Goal: Obtain resource: Download file/media

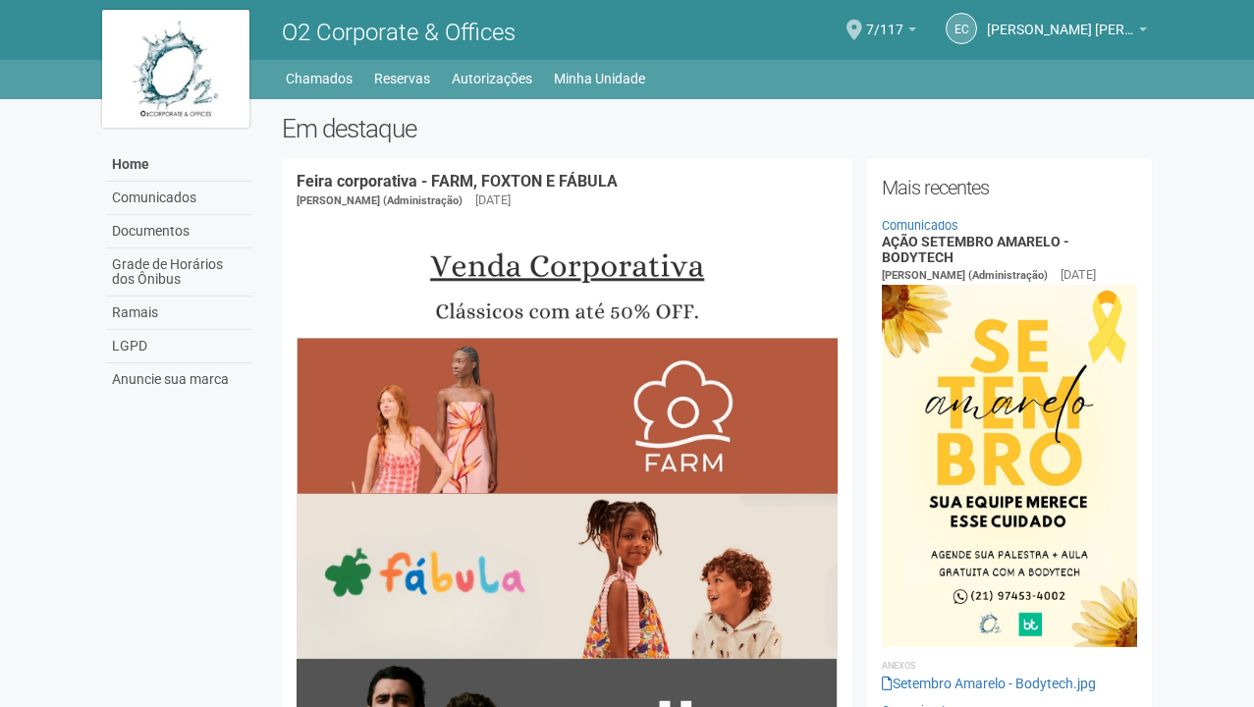
click at [131, 164] on link "Home" at bounding box center [179, 164] width 145 height 33
click at [494, 78] on link "Autorizações" at bounding box center [492, 79] width 81 height 28
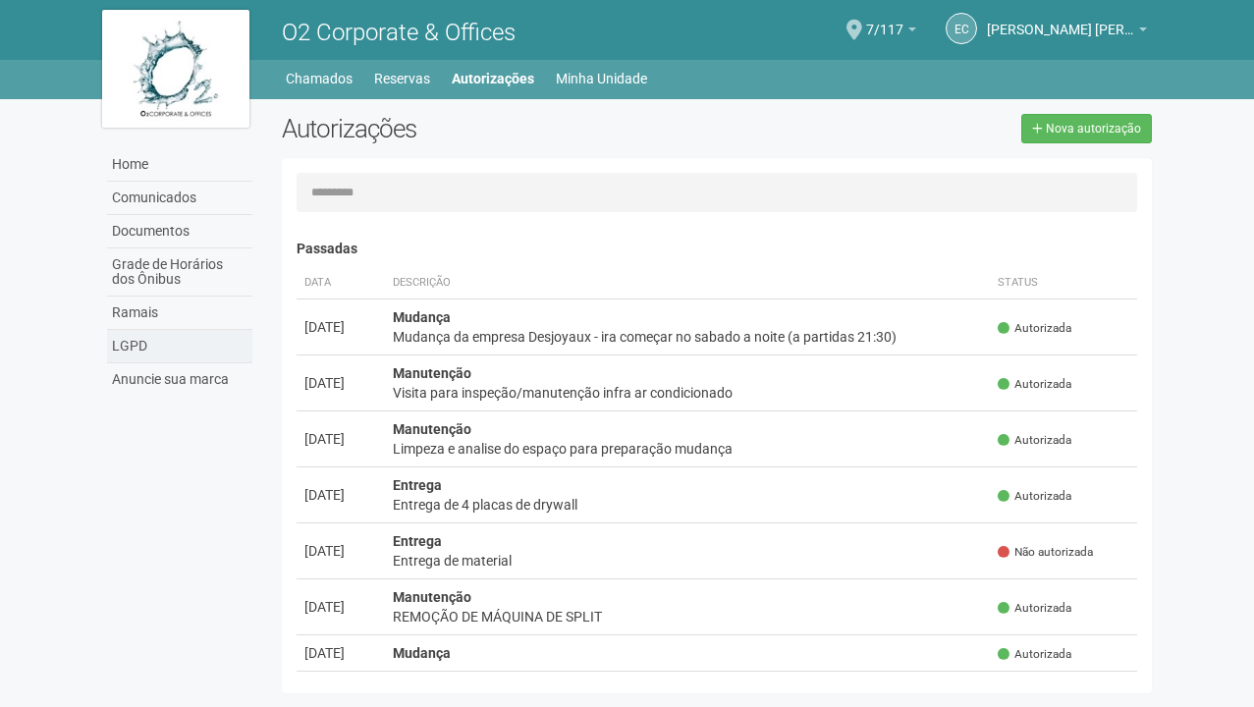
click at [140, 351] on link "LGPD" at bounding box center [179, 346] width 145 height 33
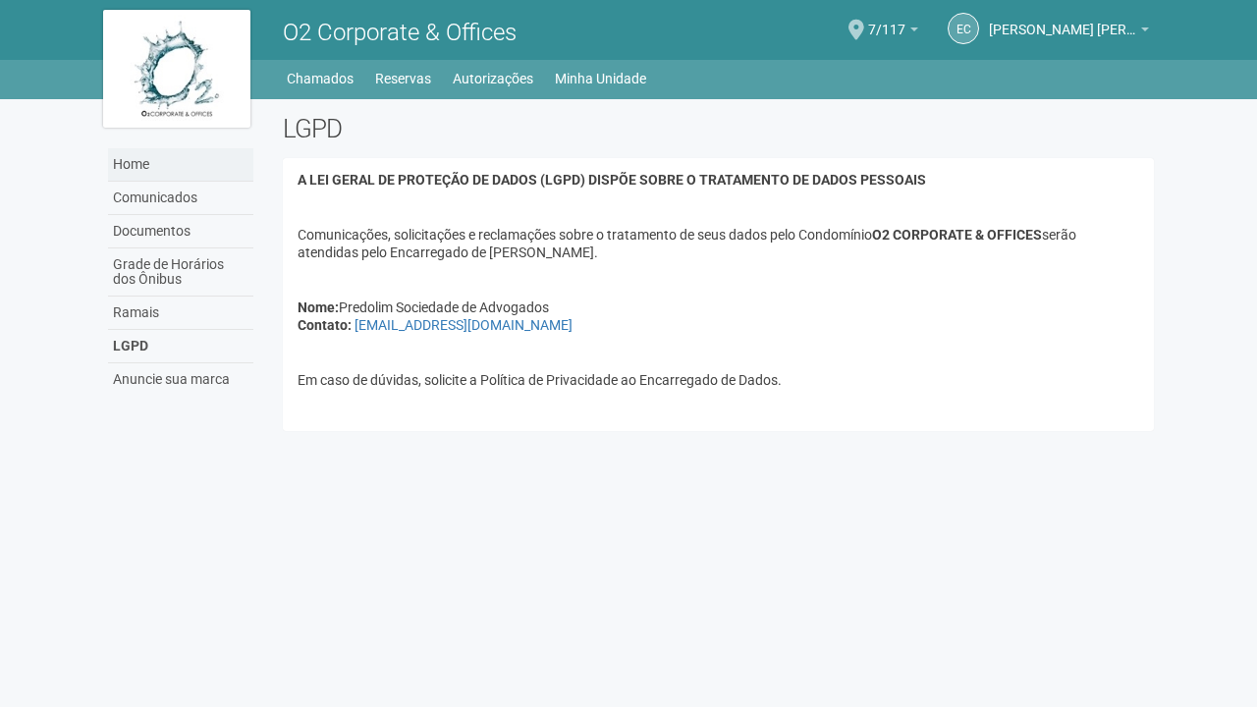
click at [138, 166] on link "Home" at bounding box center [180, 164] width 145 height 33
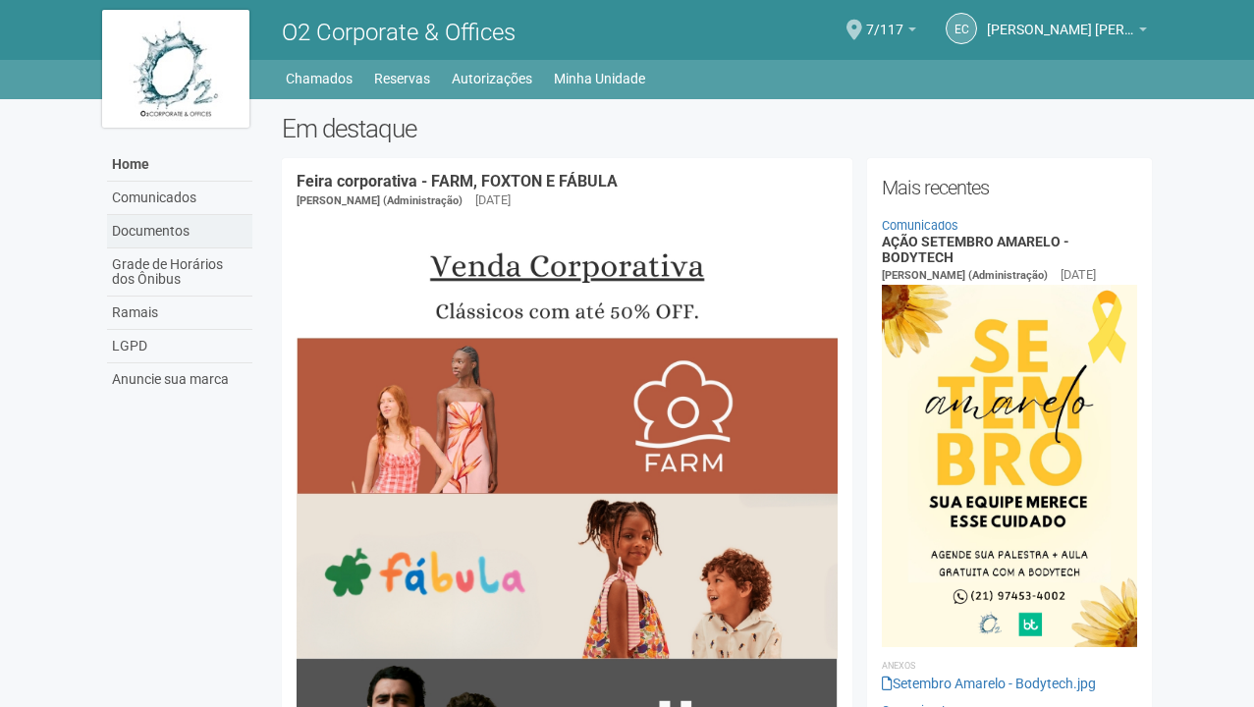
click at [129, 231] on link "Documentos" at bounding box center [179, 231] width 145 height 33
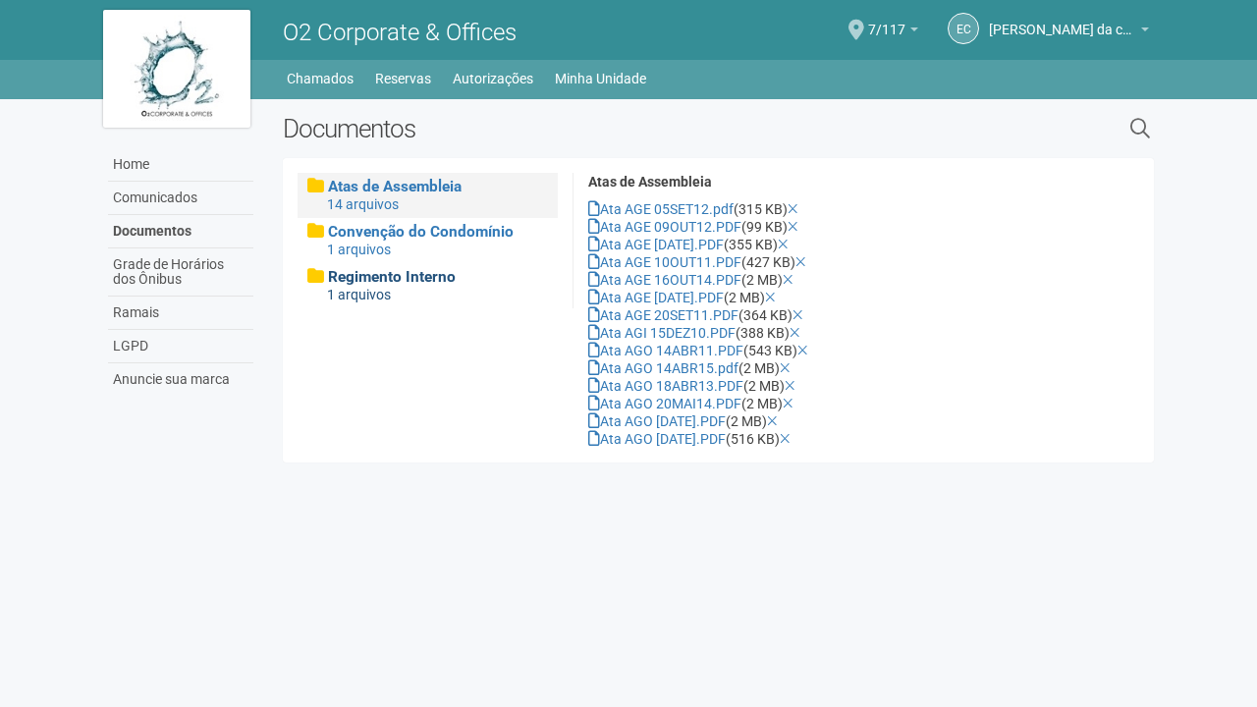
click at [344, 277] on span "Regimento Interno" at bounding box center [392, 277] width 128 height 18
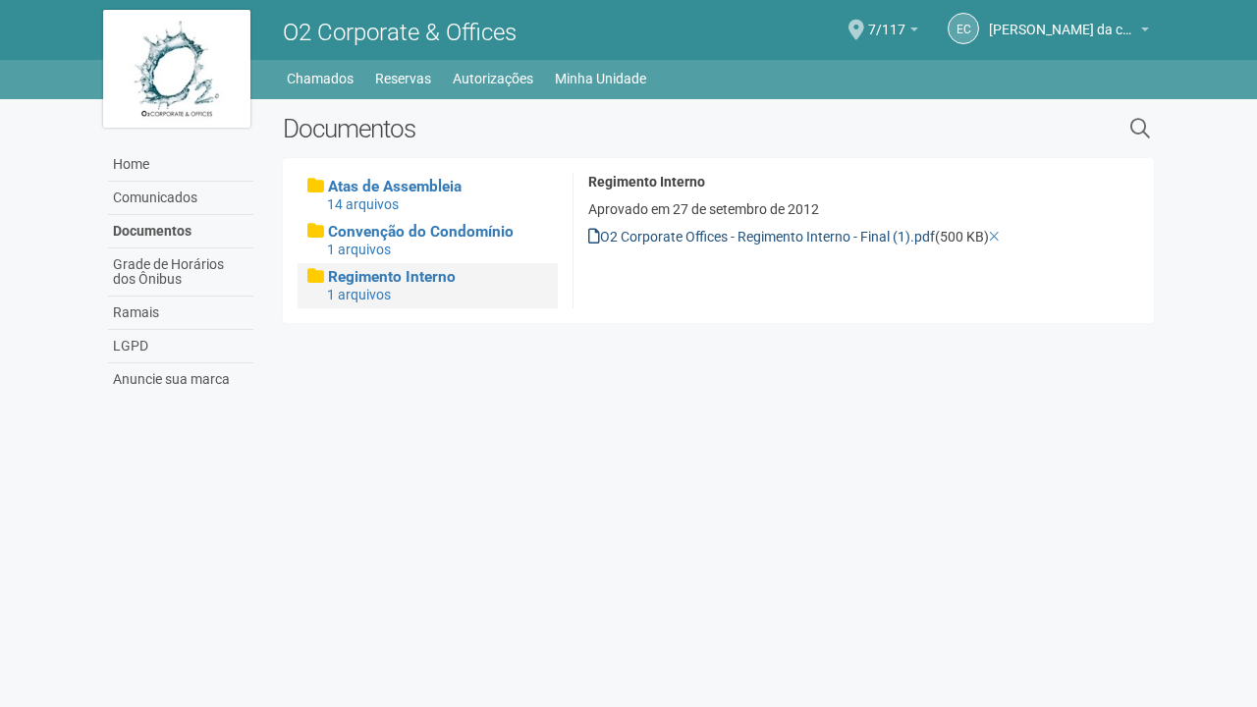
click at [685, 239] on link "O2 Corporate Offices - Regimento Interno - Final (1).pdf" at bounding box center [761, 237] width 347 height 16
